Goal: Task Accomplishment & Management: Manage account settings

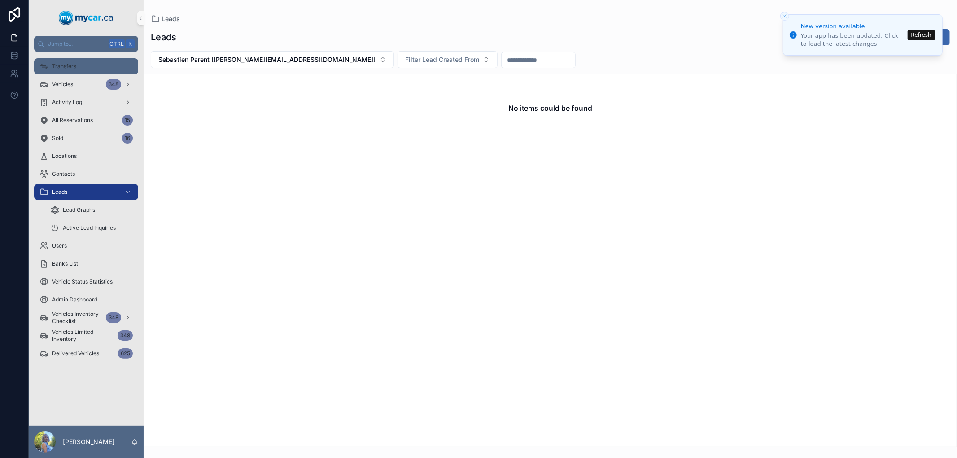
click at [51, 68] on div "Transfers" at bounding box center [86, 66] width 93 height 14
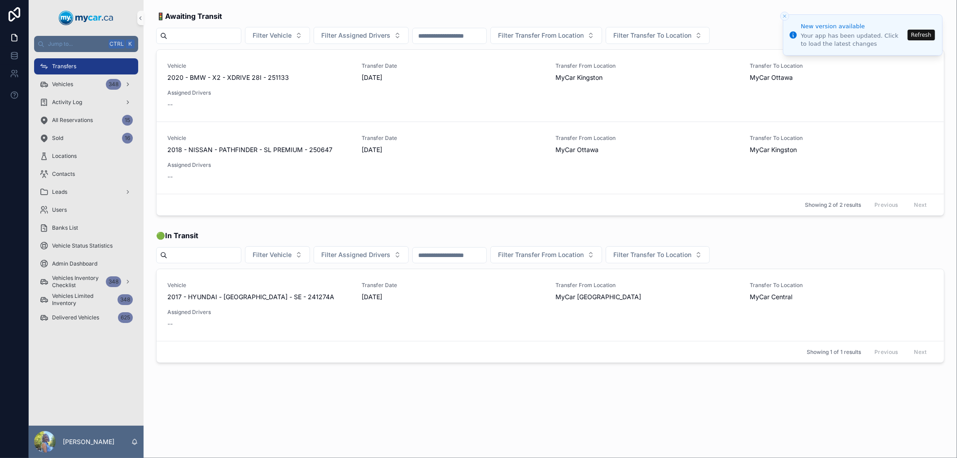
click at [917, 31] on button "Refresh" at bounding box center [921, 35] width 27 height 11
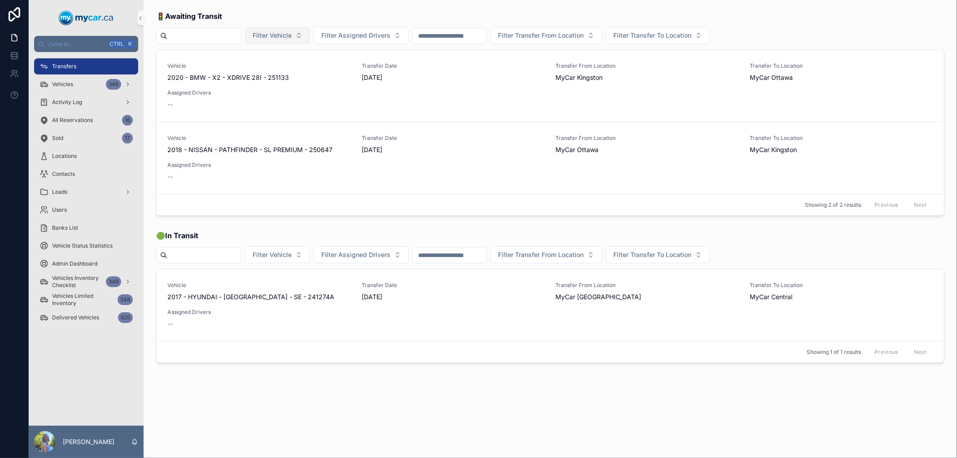
click at [292, 36] on span "Filter Vehicle" at bounding box center [272, 35] width 39 height 9
click at [81, 85] on div "Vehicles 348" at bounding box center [86, 84] width 93 height 14
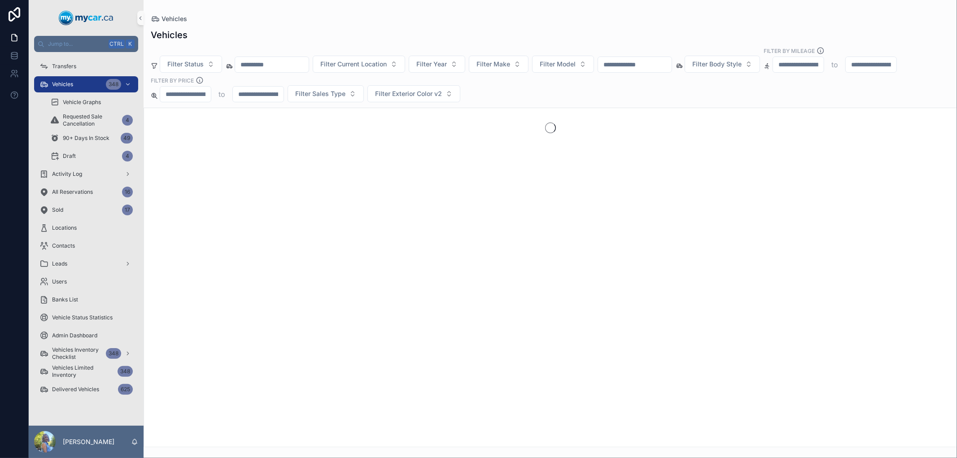
click at [672, 69] on input "scrollable content" at bounding box center [635, 64] width 74 height 13
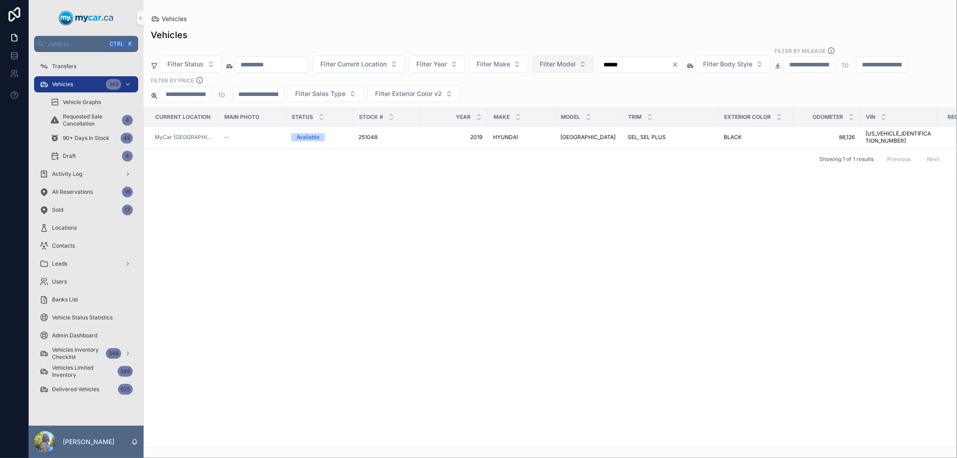
drag, startPoint x: 649, startPoint y: 59, endPoint x: 590, endPoint y: 69, distance: 59.6
click at [590, 69] on div "Filter Status Filter Current Location Filter Year Filter Make Filter Model ****…" at bounding box center [551, 75] width 814 height 56
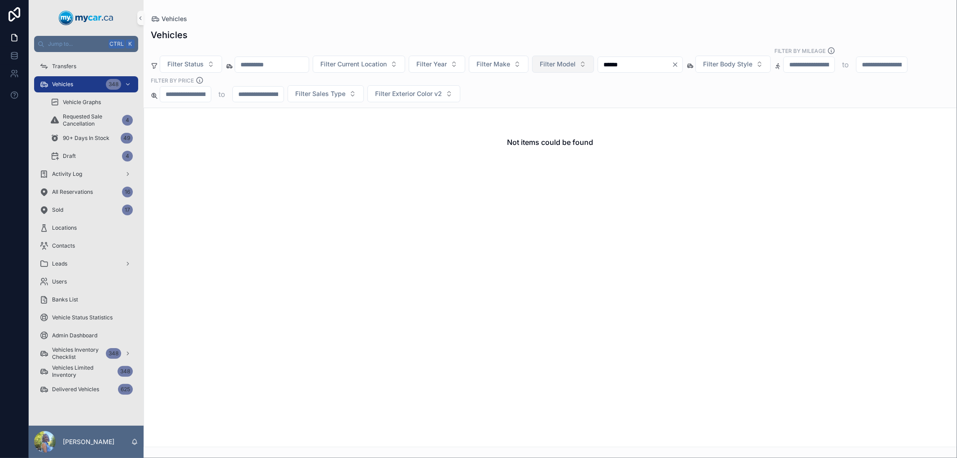
drag, startPoint x: 661, startPoint y: 64, endPoint x: 603, endPoint y: 66, distance: 57.9
click at [603, 66] on div "Filter Status Filter Current Location Filter Year Filter Make Filter Model ****…" at bounding box center [551, 75] width 814 height 56
paste input "scrollable content"
type input "******"
click at [75, 69] on span "Transfers" at bounding box center [64, 66] width 24 height 7
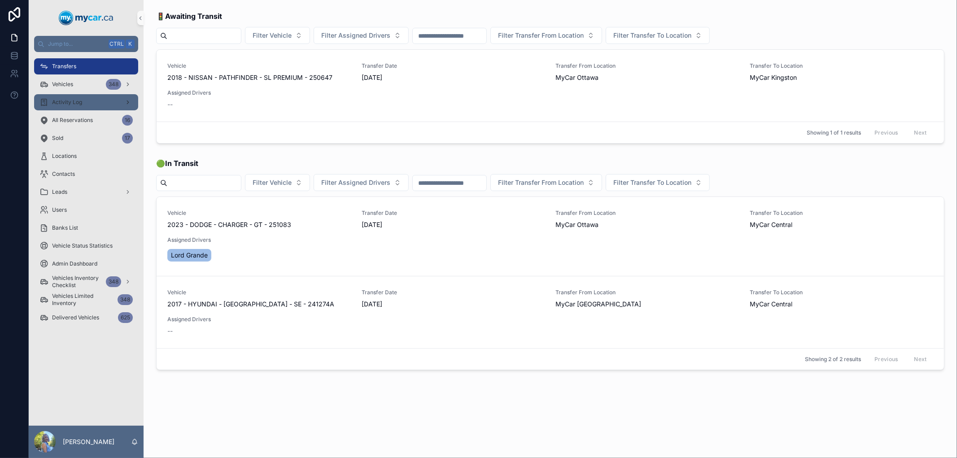
click at [72, 99] on span "Activity Log" at bounding box center [67, 102] width 30 height 7
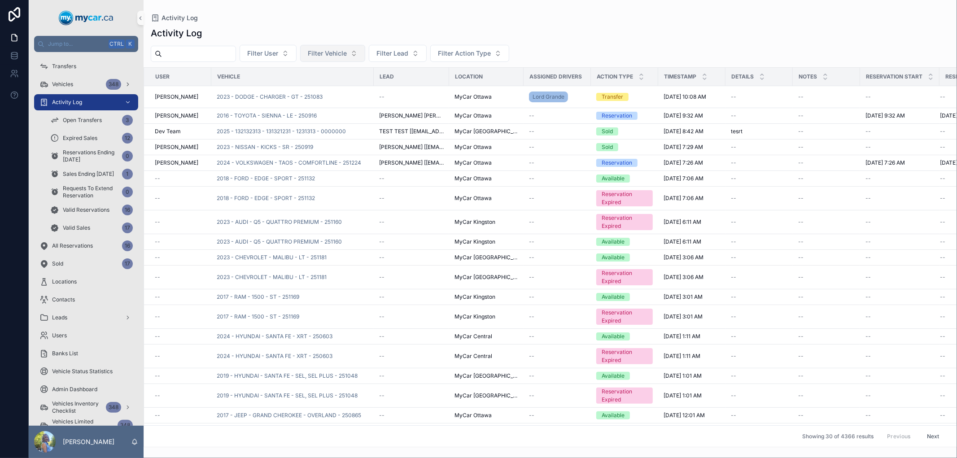
click at [365, 54] on button "Filter Vehicle" at bounding box center [332, 53] width 65 height 17
type input "******"
click at [361, 92] on span "2019 - HYUNDAI - SANTA FE - SEL, SEL PLUS - 251048" at bounding box center [348, 89] width 90 height 9
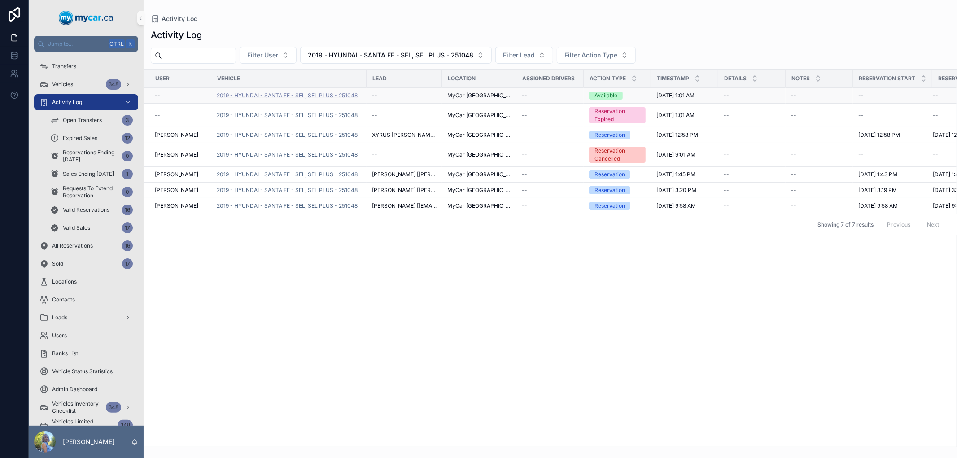
click at [294, 97] on span "2019 - HYUNDAI - SANTA FE - SEL, SEL PLUS - 251048" at bounding box center [287, 95] width 141 height 7
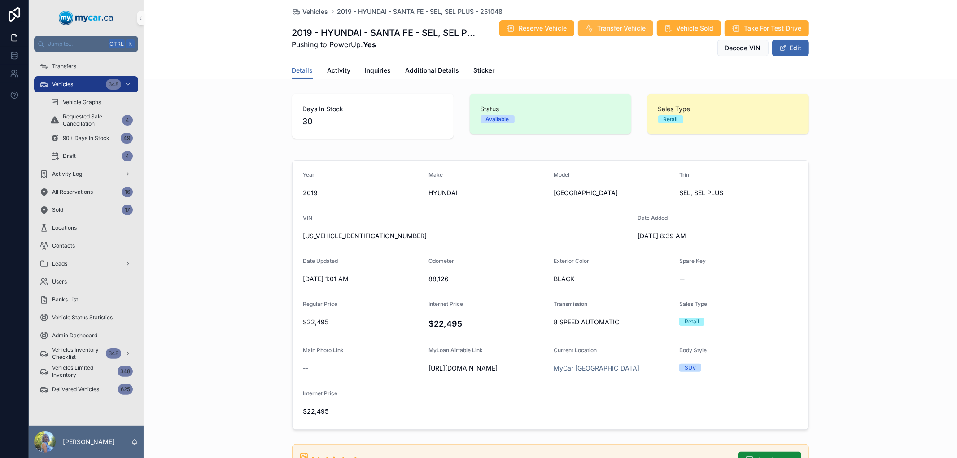
click at [630, 27] on span "Transfer Vehicle" at bounding box center [622, 28] width 48 height 9
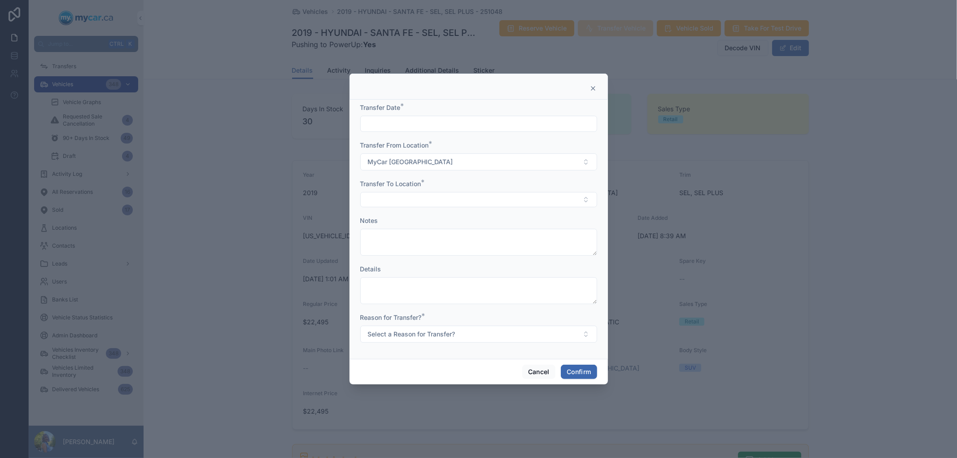
click at [488, 126] on input "text" at bounding box center [479, 124] width 236 height 13
click at [486, 142] on button "[DATE]" at bounding box center [478, 146] width 35 height 16
type input "********"
click at [398, 204] on button "Select Button" at bounding box center [478, 199] width 237 height 15
click at [412, 277] on div "MyCar Ottawa" at bounding box center [478, 279] width 233 height 14
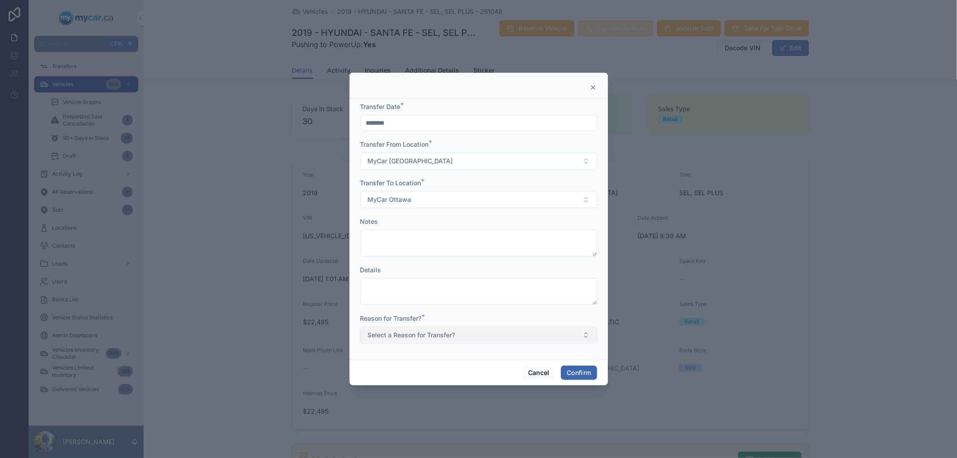
click at [492, 335] on button "Select a Reason for Transfer?" at bounding box center [478, 335] width 237 height 17
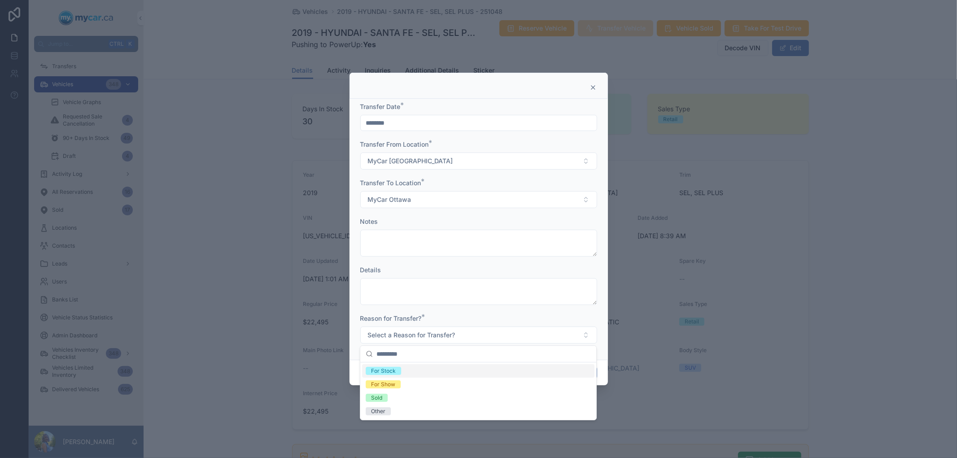
click at [419, 373] on div "For Stock" at bounding box center [478, 371] width 233 height 13
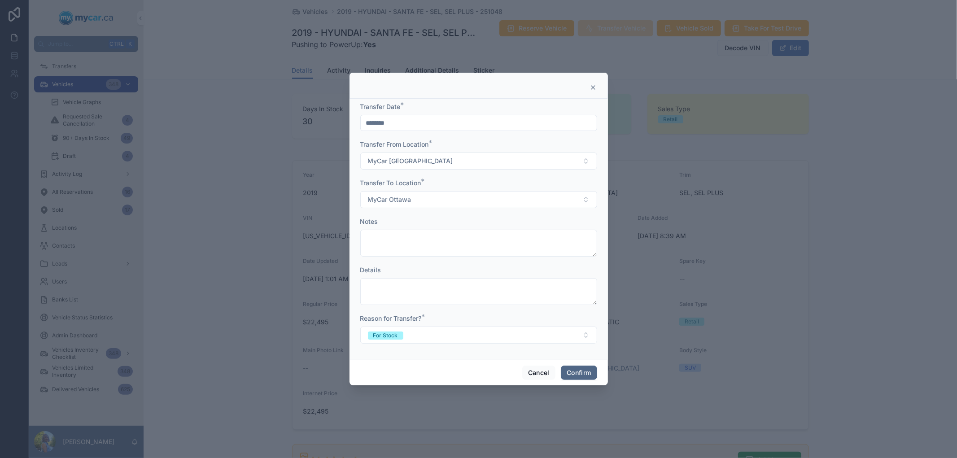
click at [571, 376] on button "Confirm" at bounding box center [579, 373] width 36 height 14
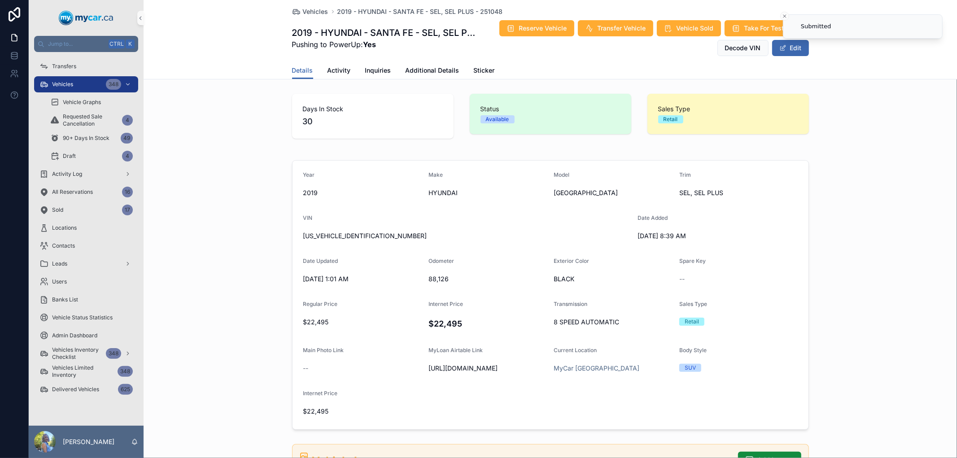
click at [770, 285] on div "--" at bounding box center [739, 279] width 119 height 14
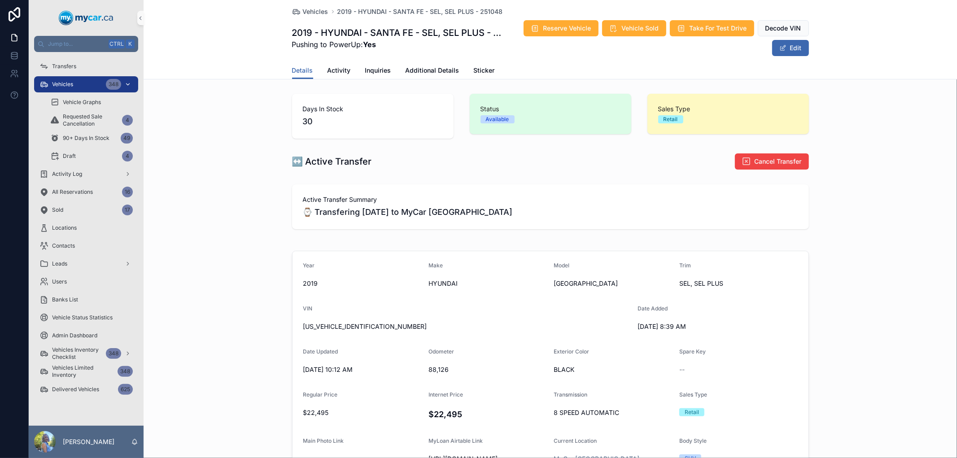
click at [71, 81] on span "Vehicles" at bounding box center [62, 84] width 21 height 7
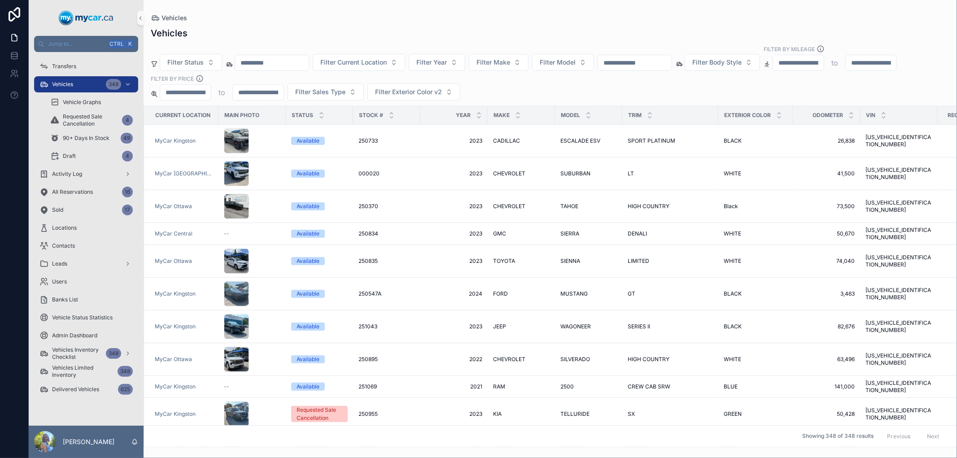
click at [660, 61] on input "scrollable content" at bounding box center [635, 63] width 74 height 13
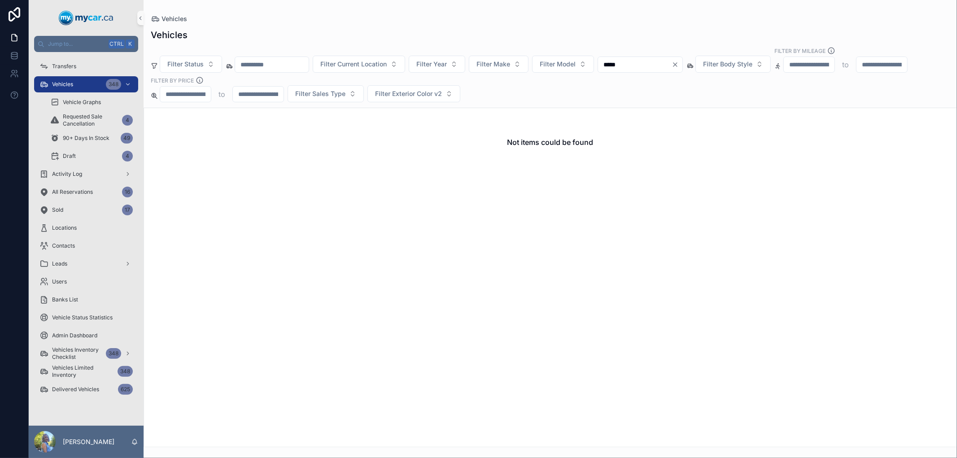
drag, startPoint x: 660, startPoint y: 61, endPoint x: 622, endPoint y: 65, distance: 38.4
click at [622, 65] on input "*****" at bounding box center [635, 64] width 74 height 13
click at [634, 66] on input "*****" at bounding box center [635, 64] width 74 height 13
drag, startPoint x: 687, startPoint y: 64, endPoint x: 606, endPoint y: 64, distance: 81.3
click at [606, 64] on div "Filter Status Filter Current Location Filter Year Filter Make Filter Model ****…" at bounding box center [551, 75] width 814 height 56
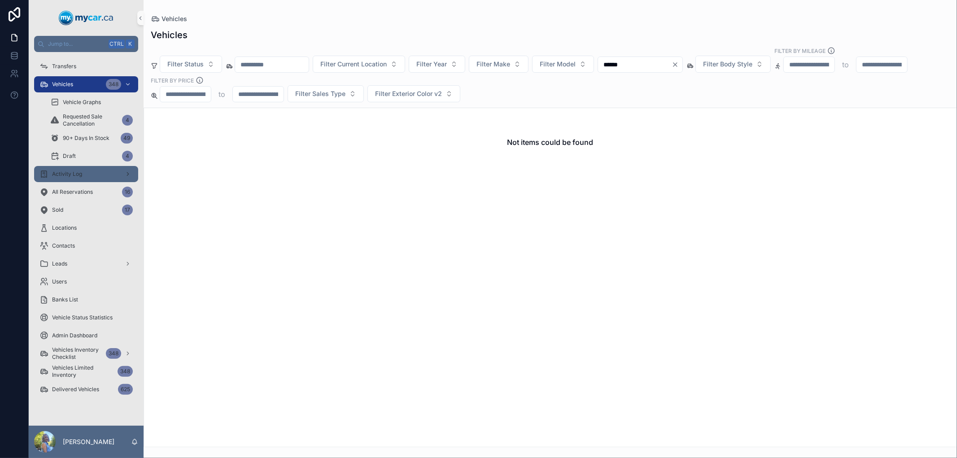
type input "******"
click at [90, 177] on div "Activity Log" at bounding box center [86, 174] width 93 height 14
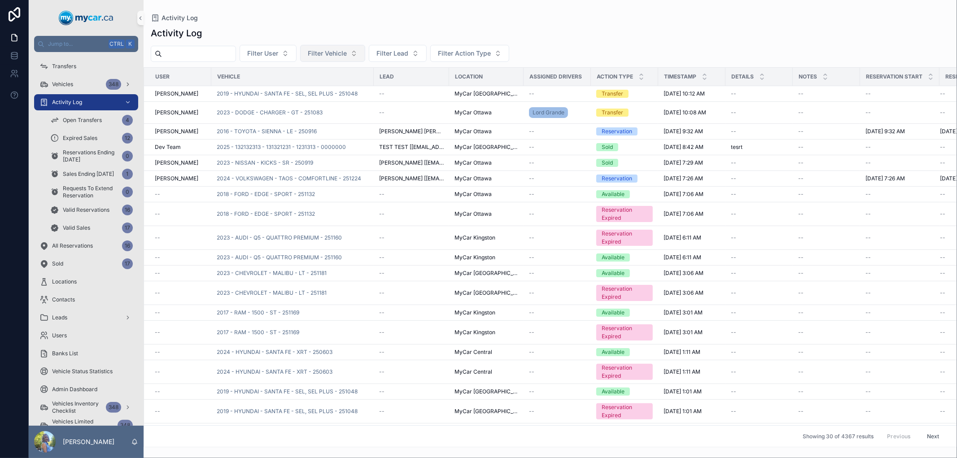
click at [347, 56] on span "Filter Vehicle" at bounding box center [327, 53] width 39 height 9
drag, startPoint x: 351, startPoint y: 69, endPoint x: 286, endPoint y: 75, distance: 65.9
click at [286, 75] on div "Jump to... Ctrl K Transfers Vehicles 348 Activity Log Open Transfers 4 Expired …" at bounding box center [493, 229] width 929 height 458
type input "******"
click at [369, 26] on div "Activity Log Filter User Filter Vehicle Filter Lead Filter Action Type User Veh…" at bounding box center [551, 235] width 814 height 426
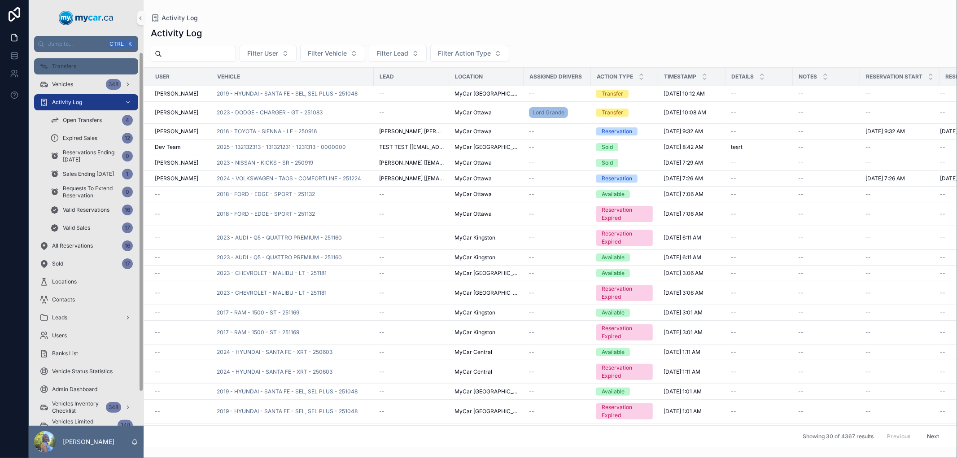
click at [69, 66] on span "Transfers" at bounding box center [64, 66] width 24 height 7
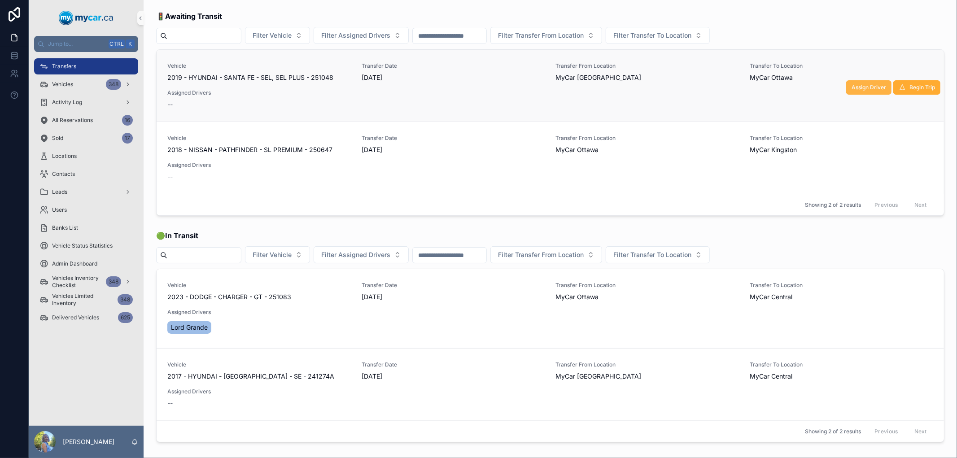
click at [852, 88] on span "Assign Driver" at bounding box center [869, 87] width 35 height 7
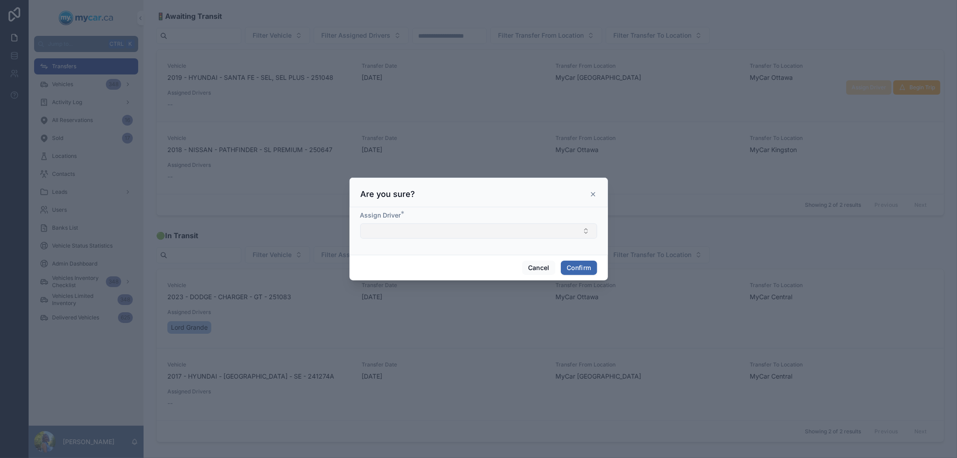
click at [521, 231] on button "Select Button" at bounding box center [478, 231] width 237 height 15
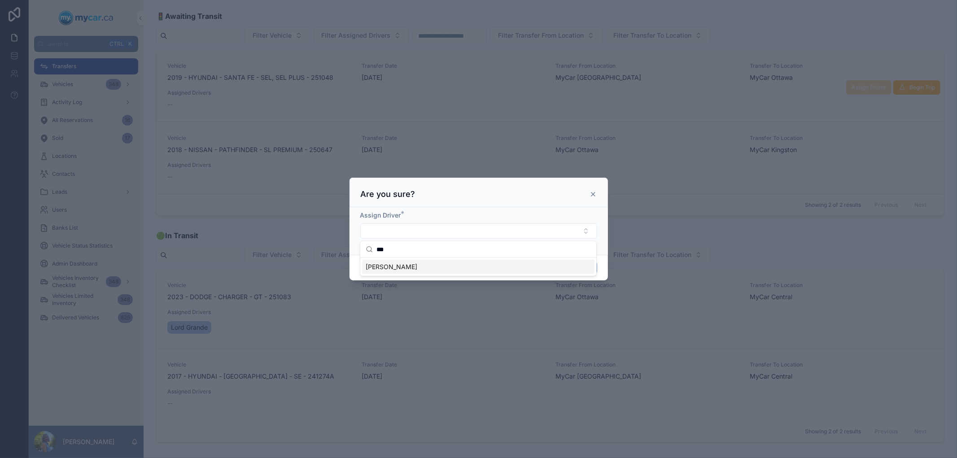
type input "***"
click at [452, 272] on div "[PERSON_NAME]" at bounding box center [478, 267] width 233 height 14
click at [589, 268] on div "[PERSON_NAME]" at bounding box center [478, 268] width 233 height 14
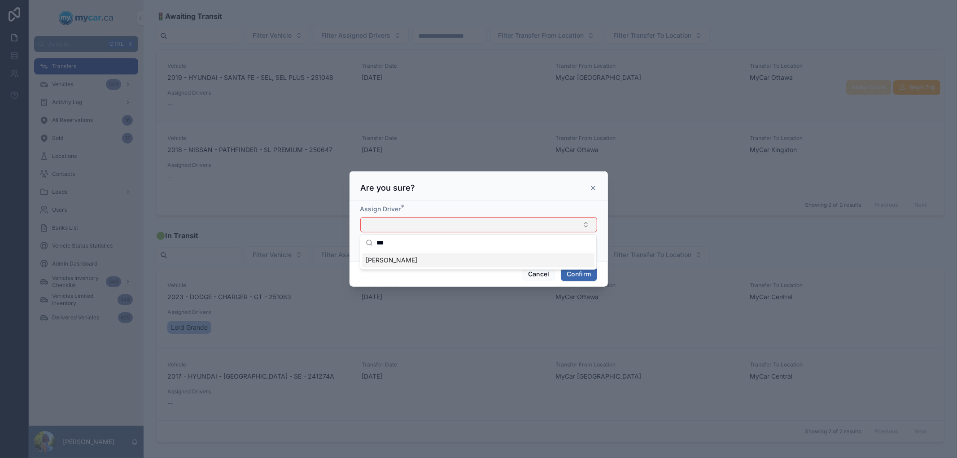
click at [548, 228] on button "Select Button" at bounding box center [478, 224] width 237 height 15
click at [545, 229] on button "Select Button" at bounding box center [478, 224] width 237 height 15
type input "*****"
click at [479, 260] on div "[PERSON_NAME]" at bounding box center [478, 260] width 233 height 14
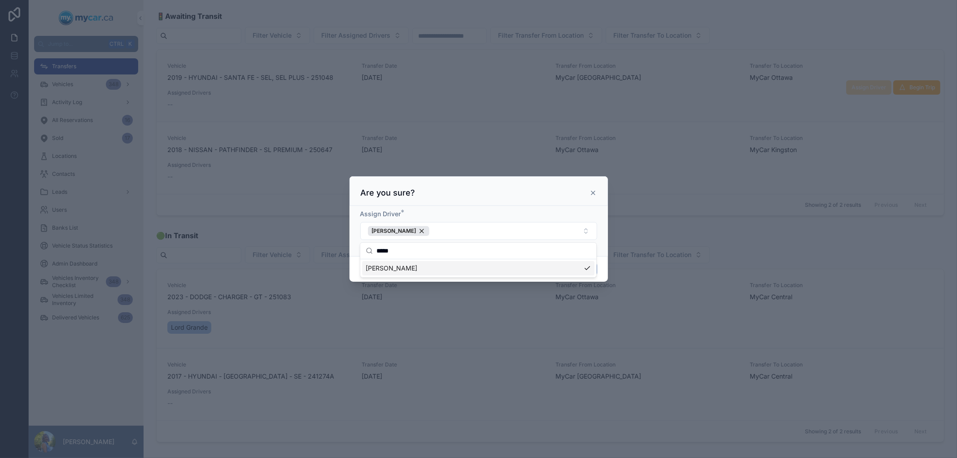
click at [594, 196] on icon at bounding box center [593, 192] width 7 height 7
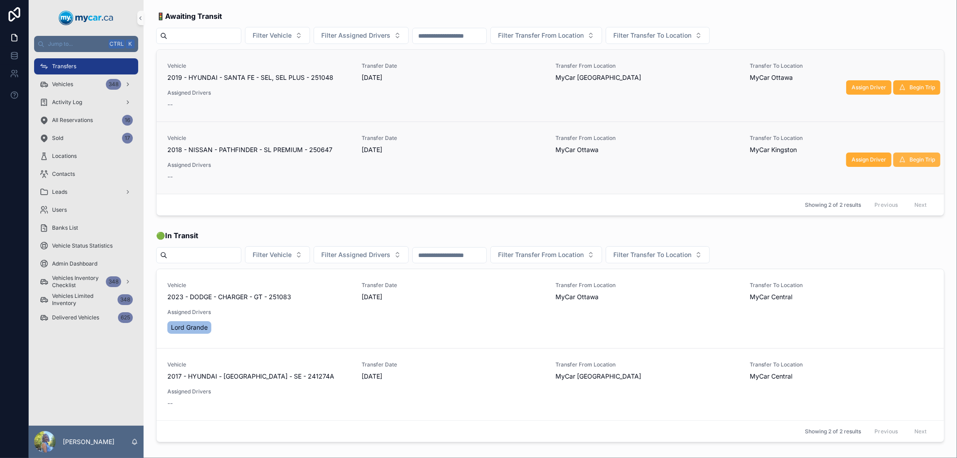
click at [900, 159] on button "Begin Trip" at bounding box center [917, 160] width 47 height 14
click at [783, 14] on icon "Close toast" at bounding box center [784, 15] width 5 height 5
click at [910, 88] on span "Begin Trip" at bounding box center [923, 87] width 26 height 7
click at [856, 84] on span "Assign Driver" at bounding box center [869, 87] width 35 height 7
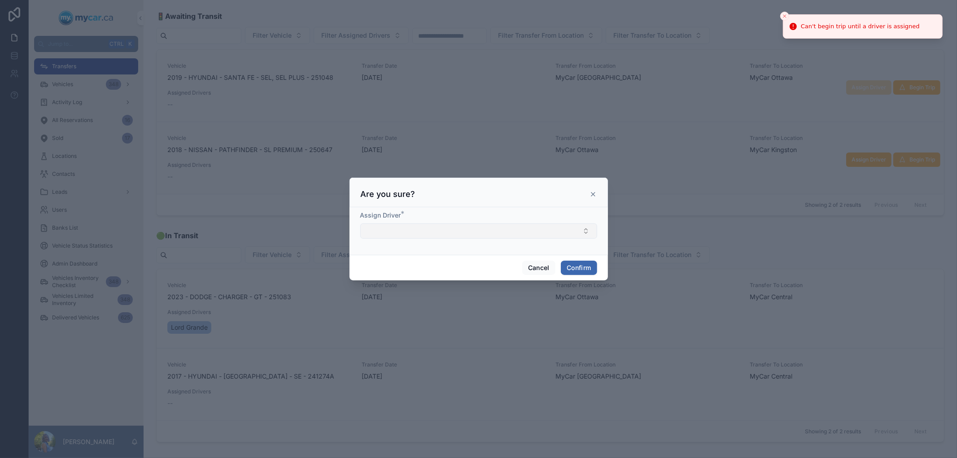
click at [546, 227] on button "Select Button" at bounding box center [478, 231] width 237 height 15
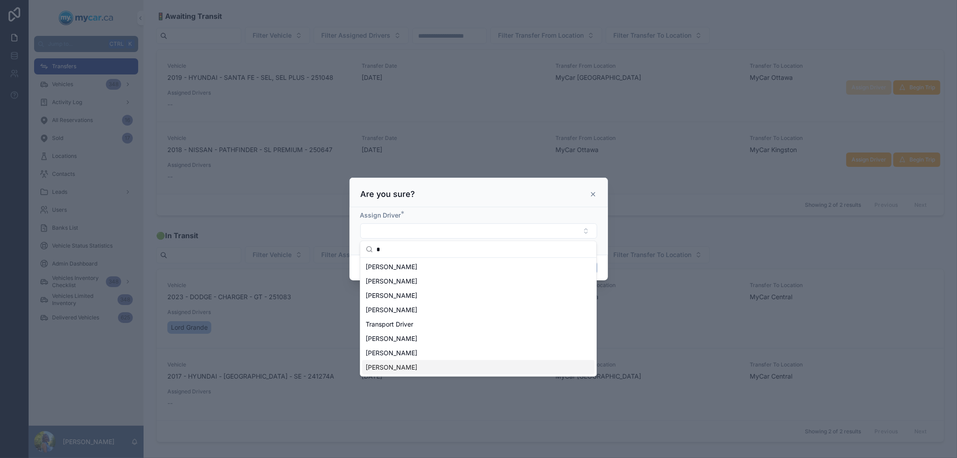
type input "*"
click at [434, 369] on div "[PERSON_NAME]" at bounding box center [478, 367] width 233 height 14
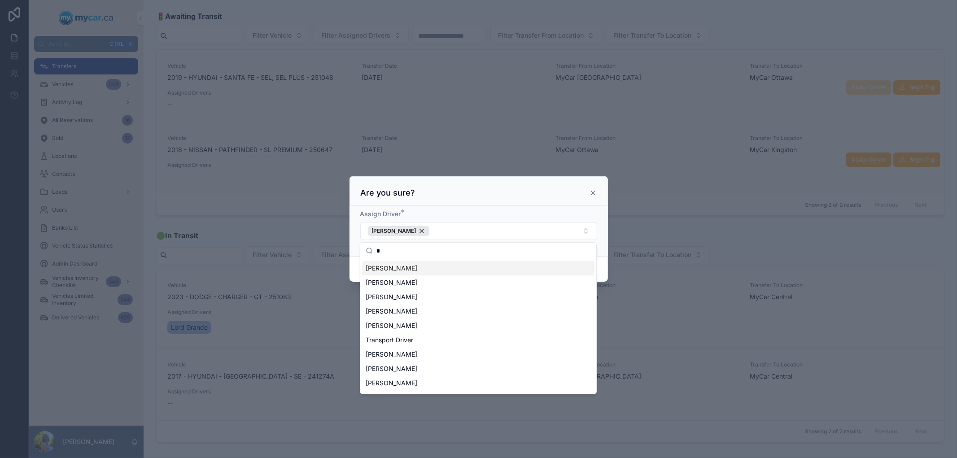
click at [523, 193] on div "Are you sure?" at bounding box center [479, 193] width 236 height 11
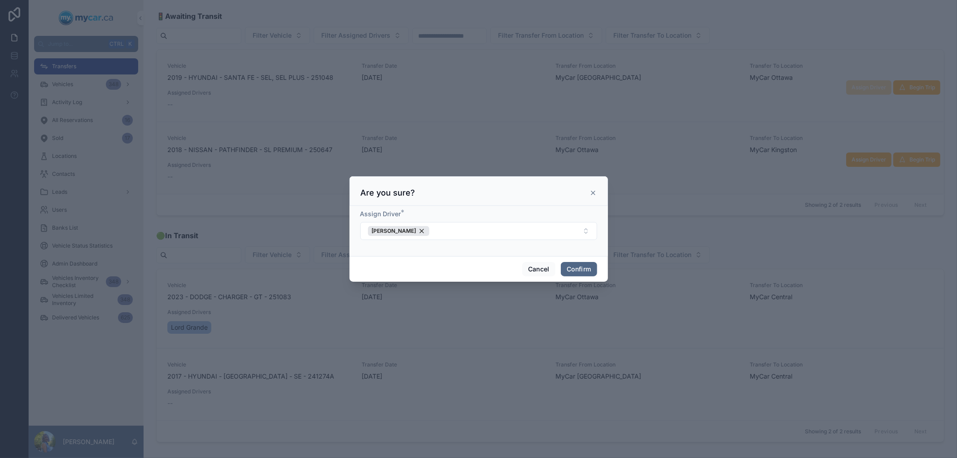
click at [571, 271] on button "Confirm" at bounding box center [579, 269] width 36 height 14
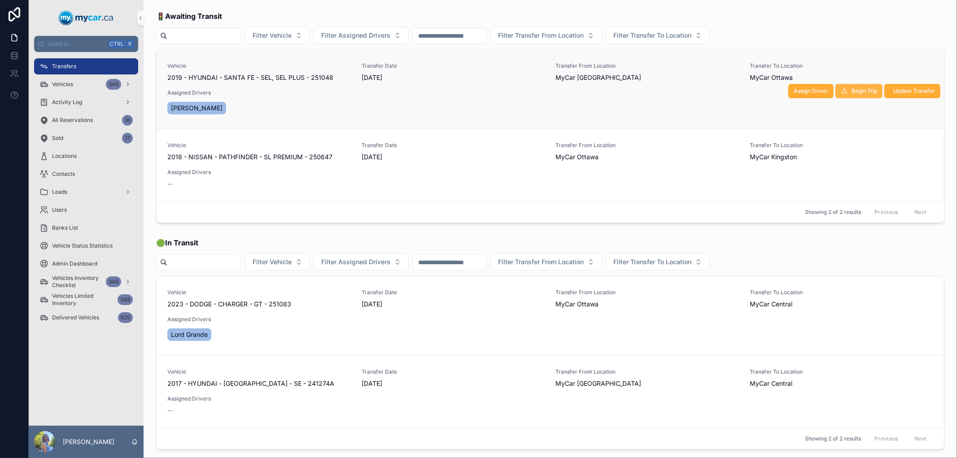
click at [854, 90] on span "Begin Trip" at bounding box center [865, 91] width 26 height 7
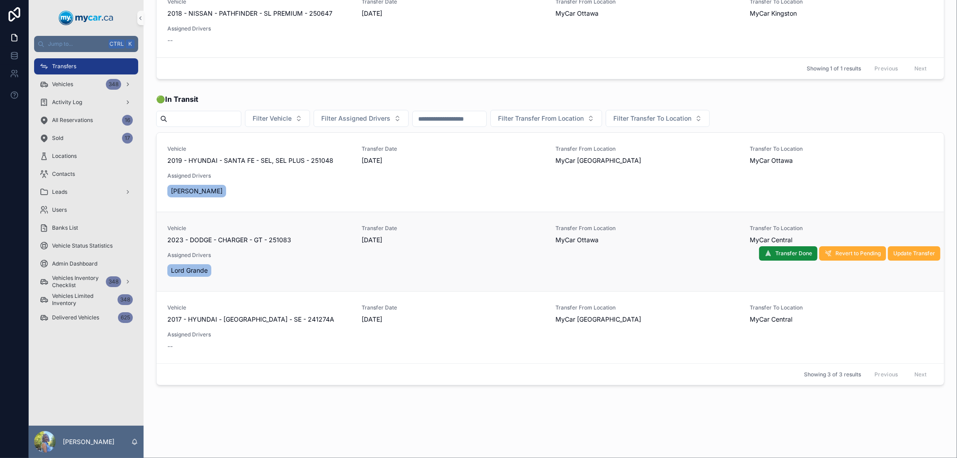
scroll to position [66, 0]
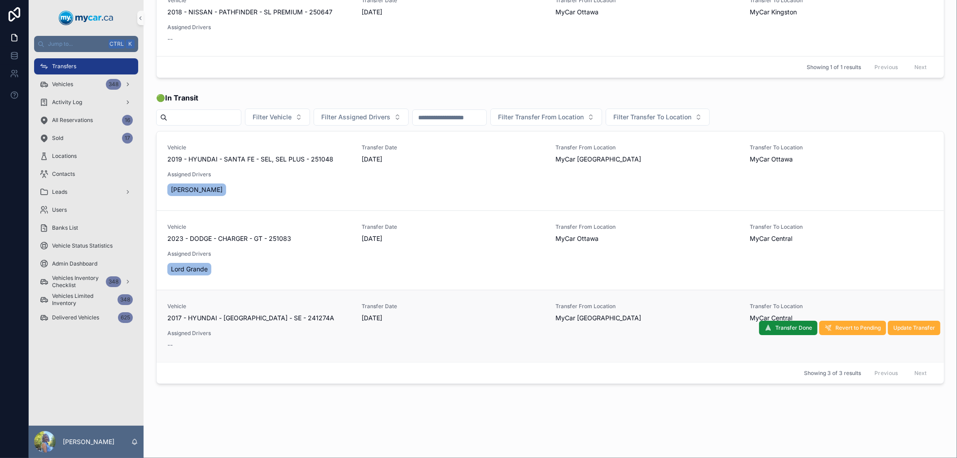
drag, startPoint x: 298, startPoint y: 317, endPoint x: 278, endPoint y: 325, distance: 21.2
click at [278, 325] on div "Vehicle 2017 - HYUNDAI - [GEOGRAPHIC_DATA] - SE - 241274A Transfer Date [DATE] …" at bounding box center [550, 326] width 766 height 47
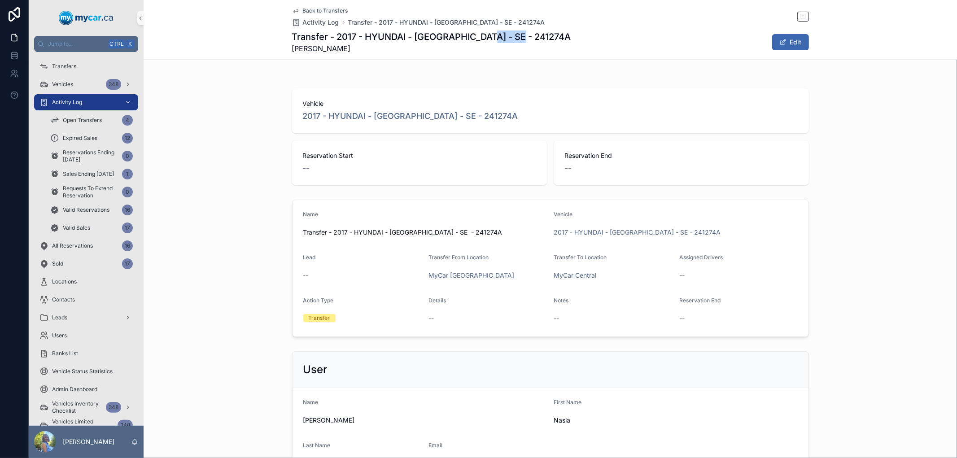
drag, startPoint x: 519, startPoint y: 37, endPoint x: 482, endPoint y: 42, distance: 37.6
click at [482, 42] on div "Transfer - 2017 - HYUNDAI - [GEOGRAPHIC_DATA] - SE - 241274A [PERSON_NAME] Edit" at bounding box center [550, 42] width 517 height 23
copy h1 "241274A"
